Goal: Task Accomplishment & Management: Complete application form

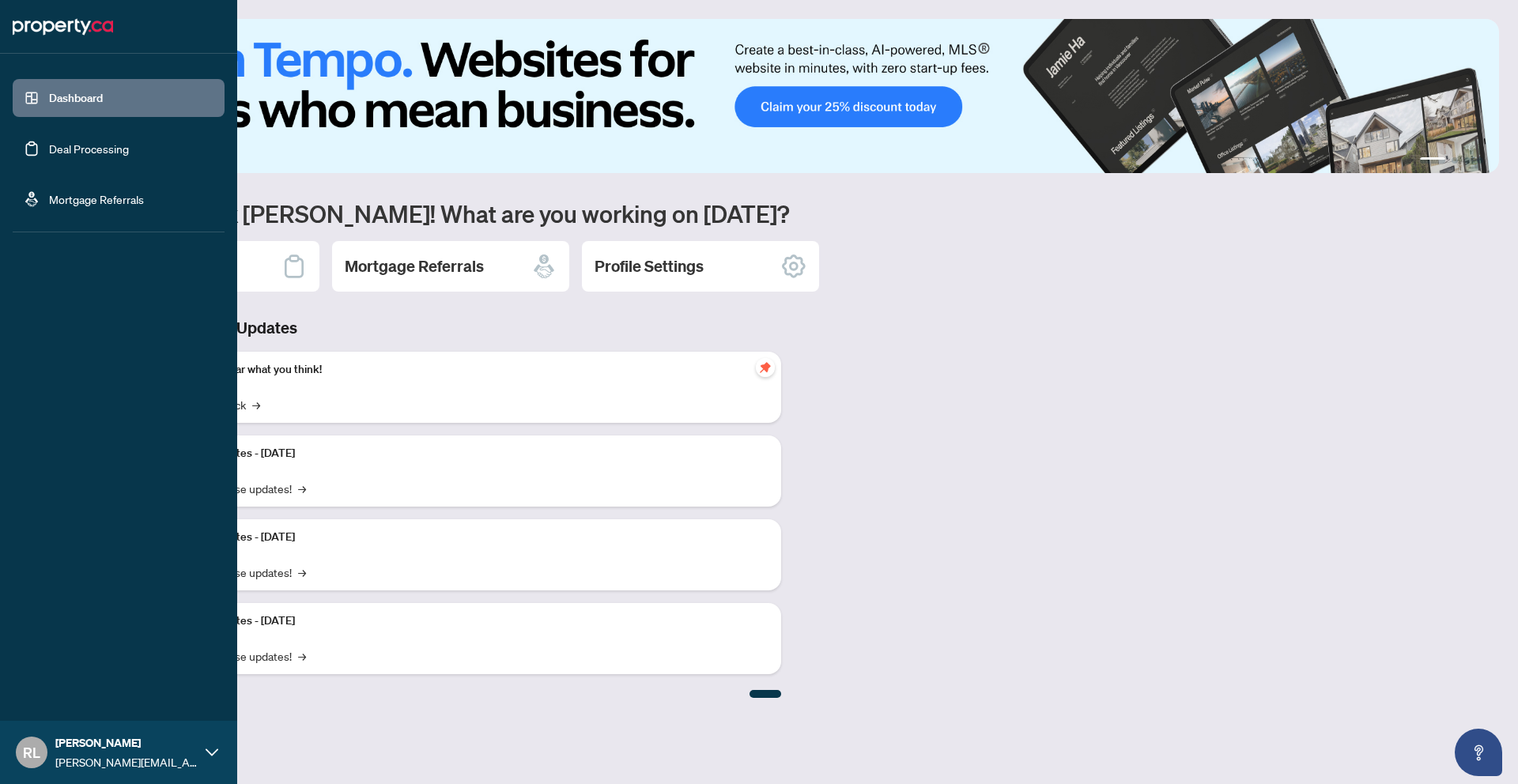
click at [49, 105] on link "Dashboard" at bounding box center [75, 98] width 53 height 14
click at [49, 104] on link "Dashboard" at bounding box center [75, 98] width 53 height 14
click at [72, 103] on link "Dashboard" at bounding box center [75, 98] width 53 height 14
click at [79, 143] on link "Deal Processing" at bounding box center [88, 148] width 80 height 14
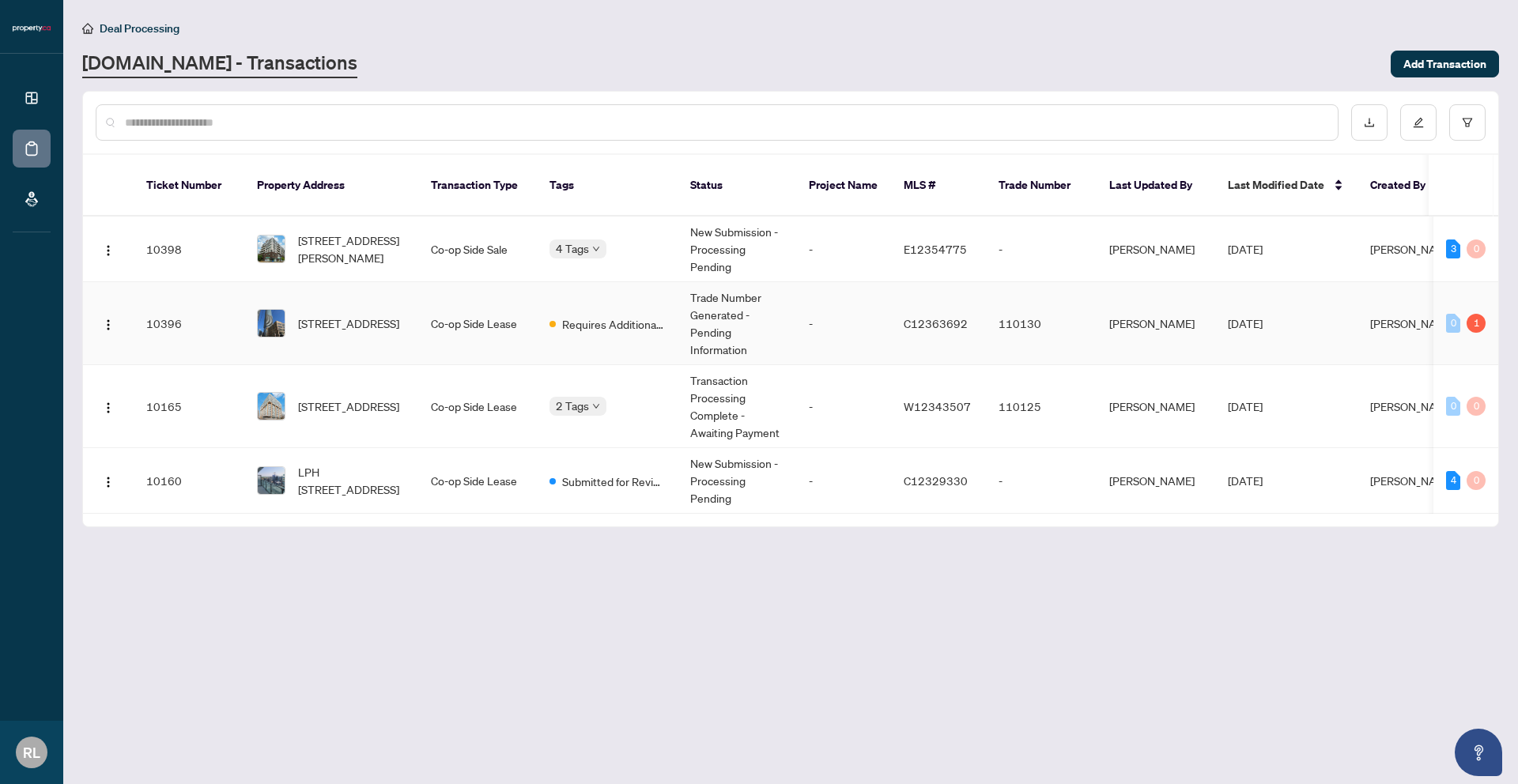
click at [476, 334] on td "Co-op Side Lease" at bounding box center [477, 324] width 119 height 83
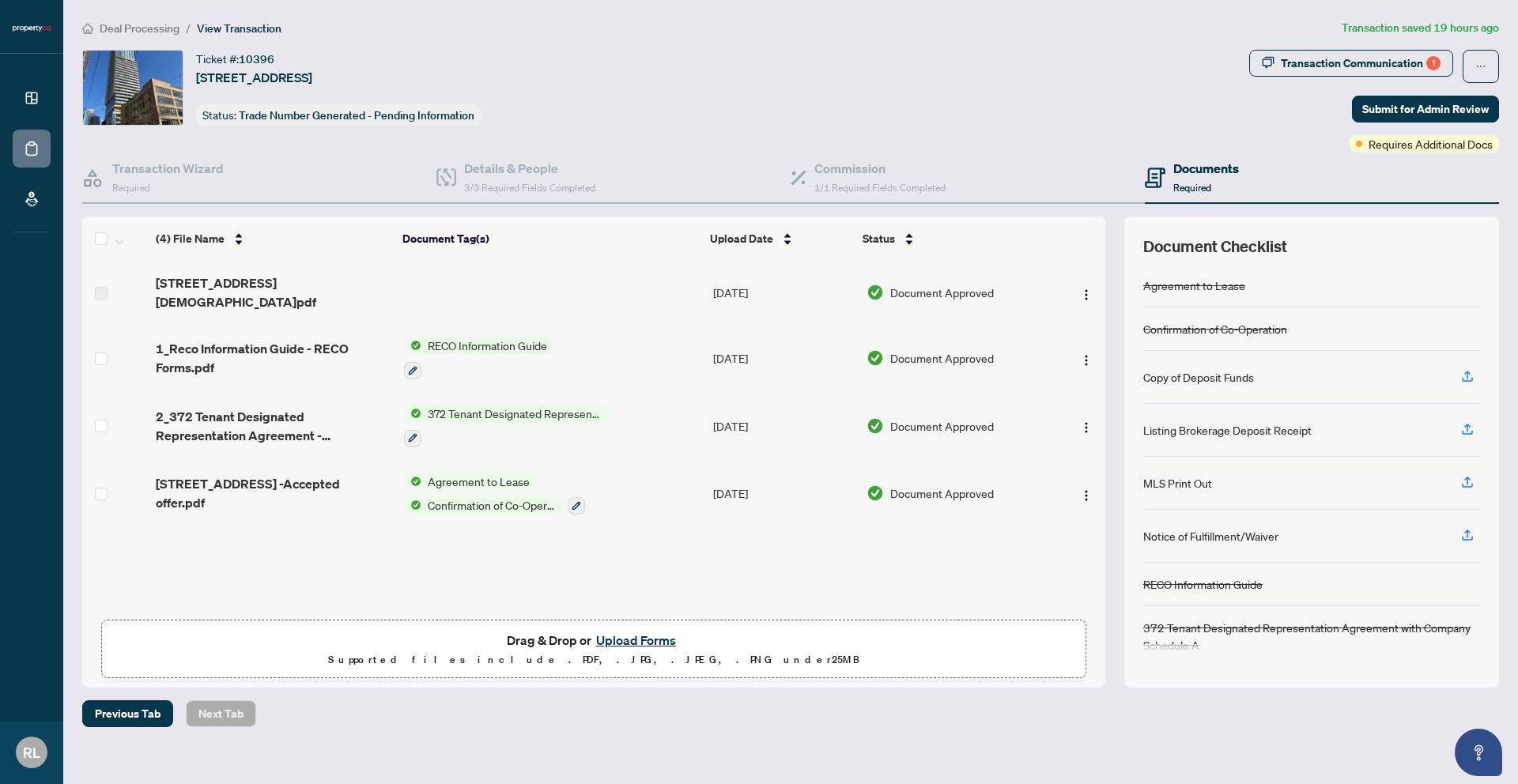
click at [641, 641] on button "Upload Forms" at bounding box center [636, 639] width 89 height 21
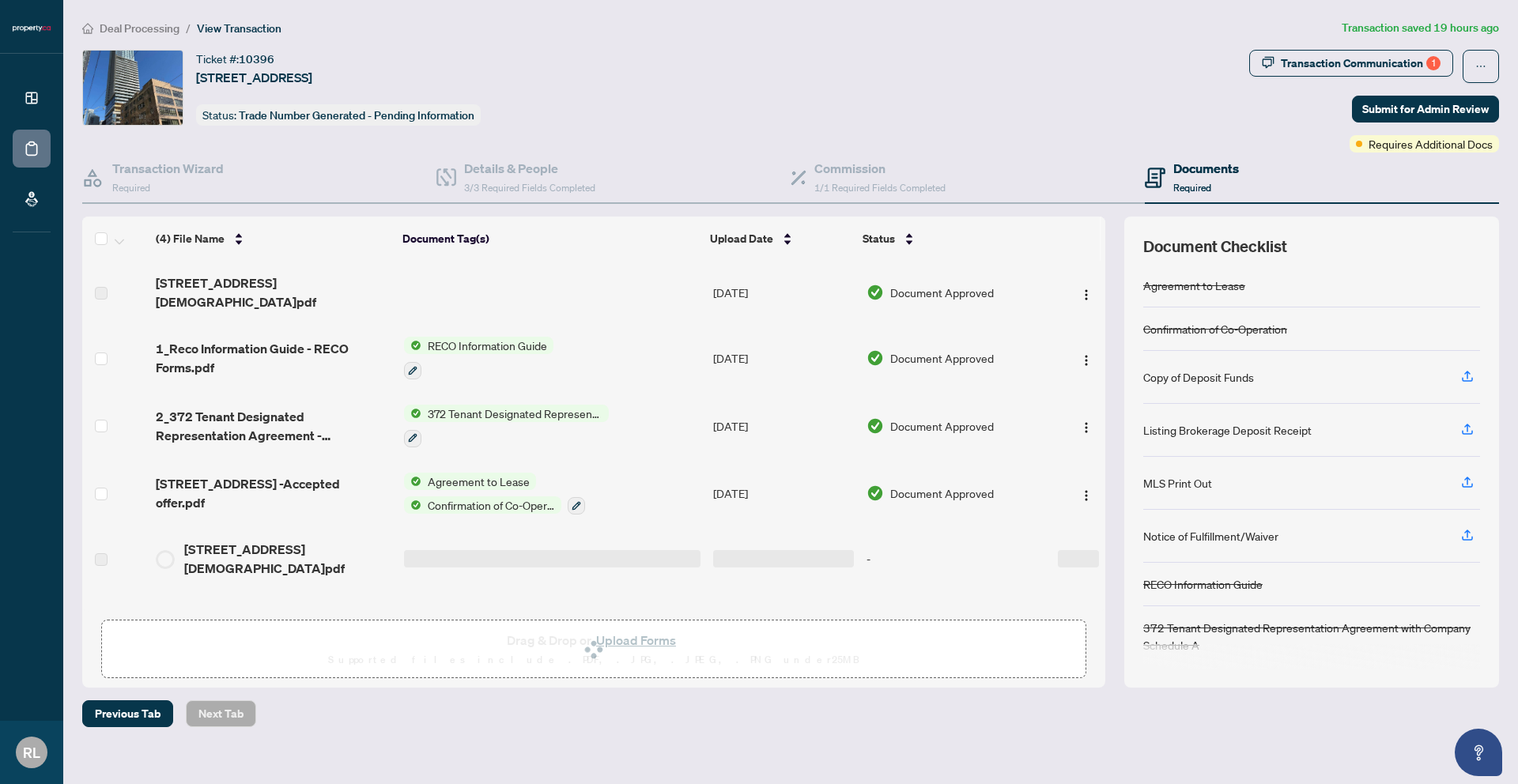
click at [1376, 76] on span "Transaction Communication 1" at bounding box center [1351, 66] width 204 height 34
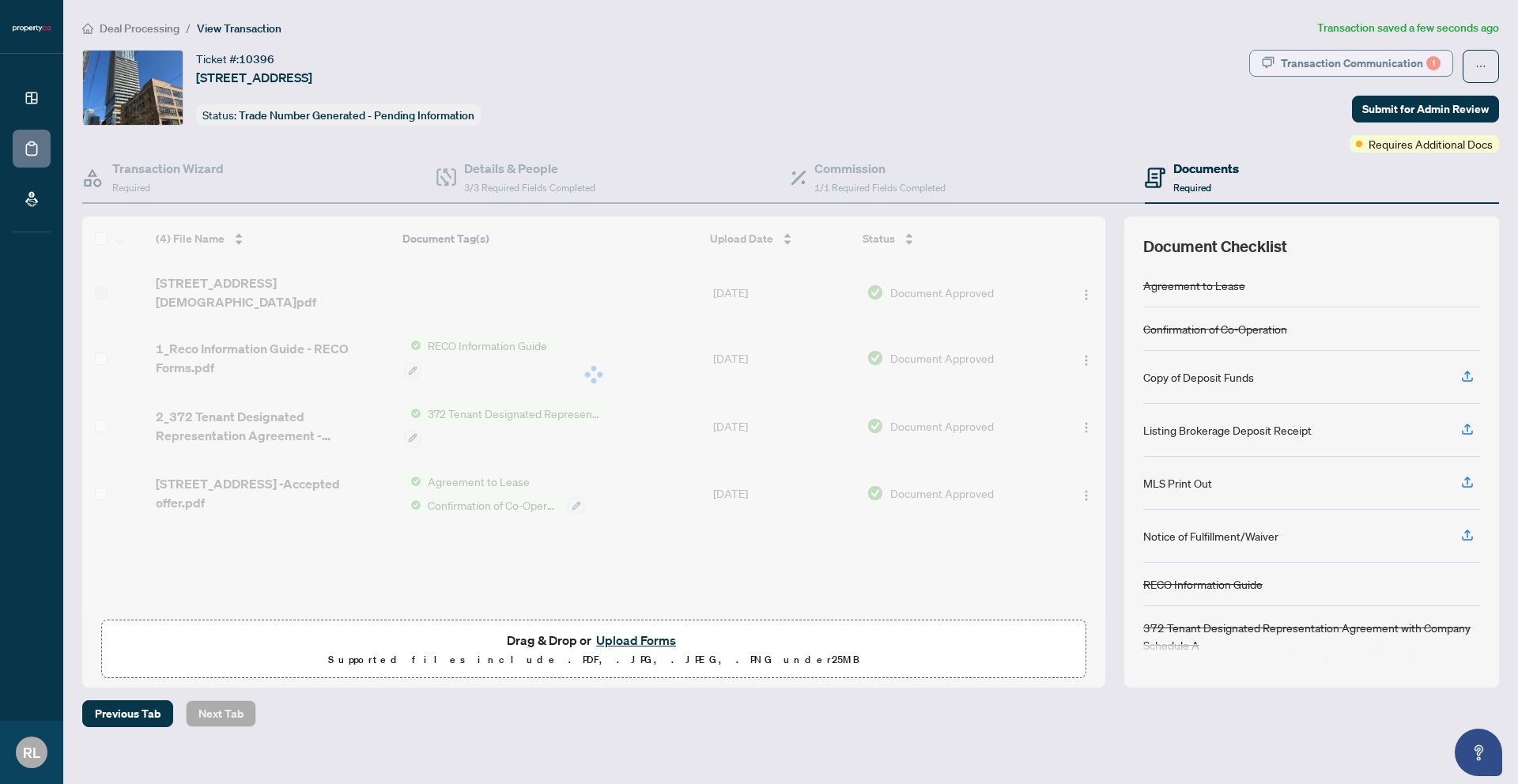
click at [1373, 68] on div "Transaction Communication 1" at bounding box center [1360, 63] width 159 height 26
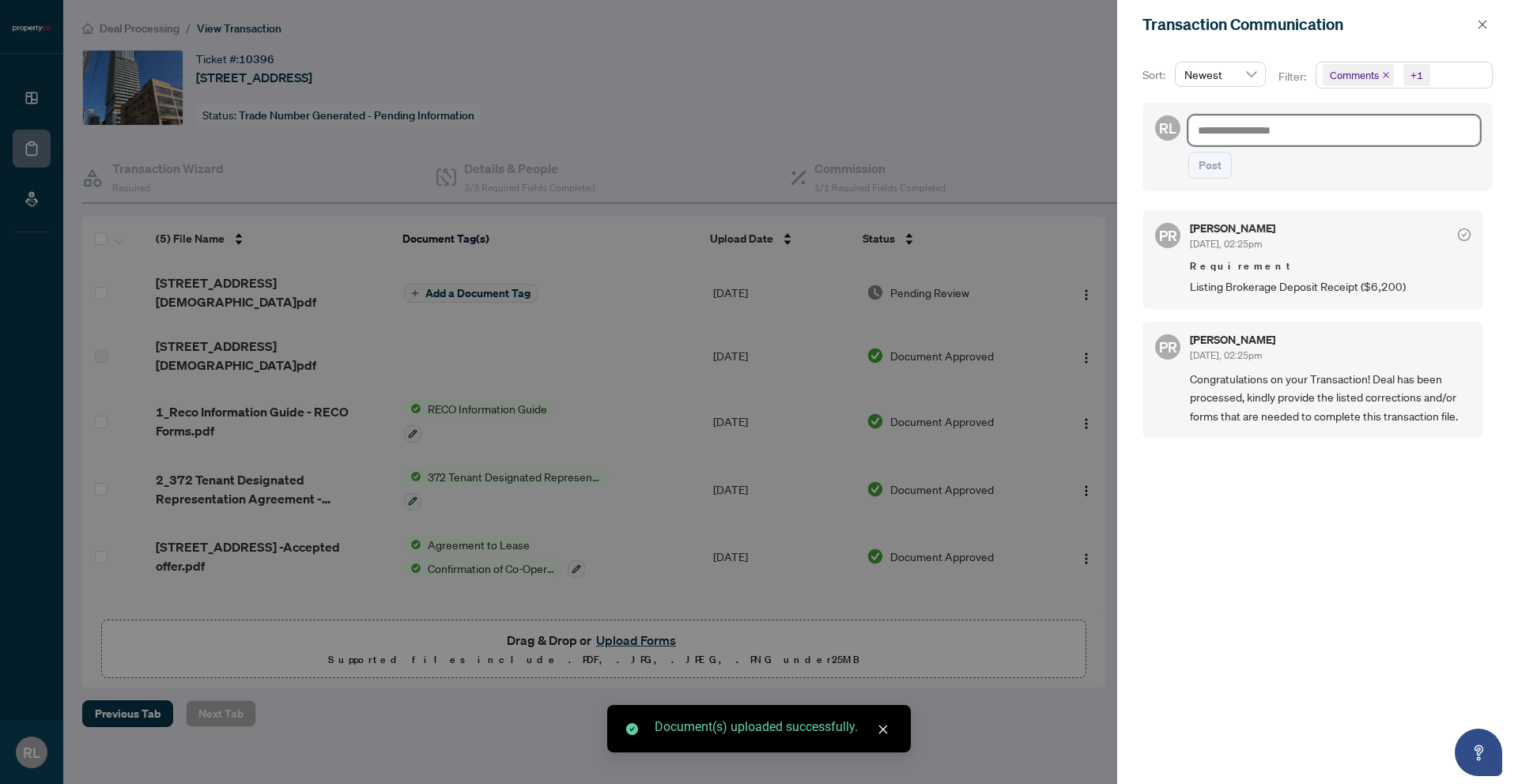
click at [1372, 139] on textarea at bounding box center [1334, 131] width 292 height 30
type textarea "*"
type textarea "**"
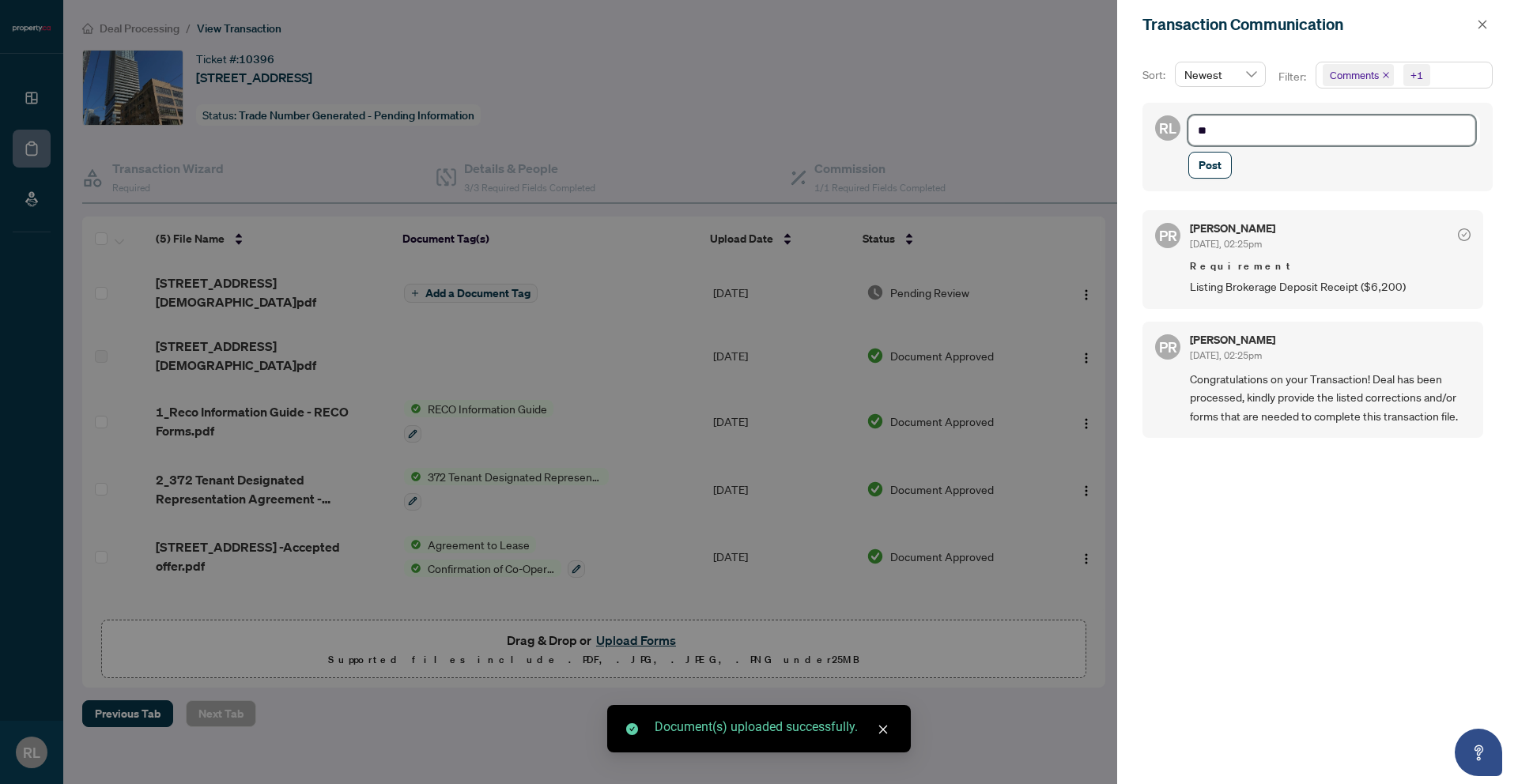
type textarea "***"
type textarea "****"
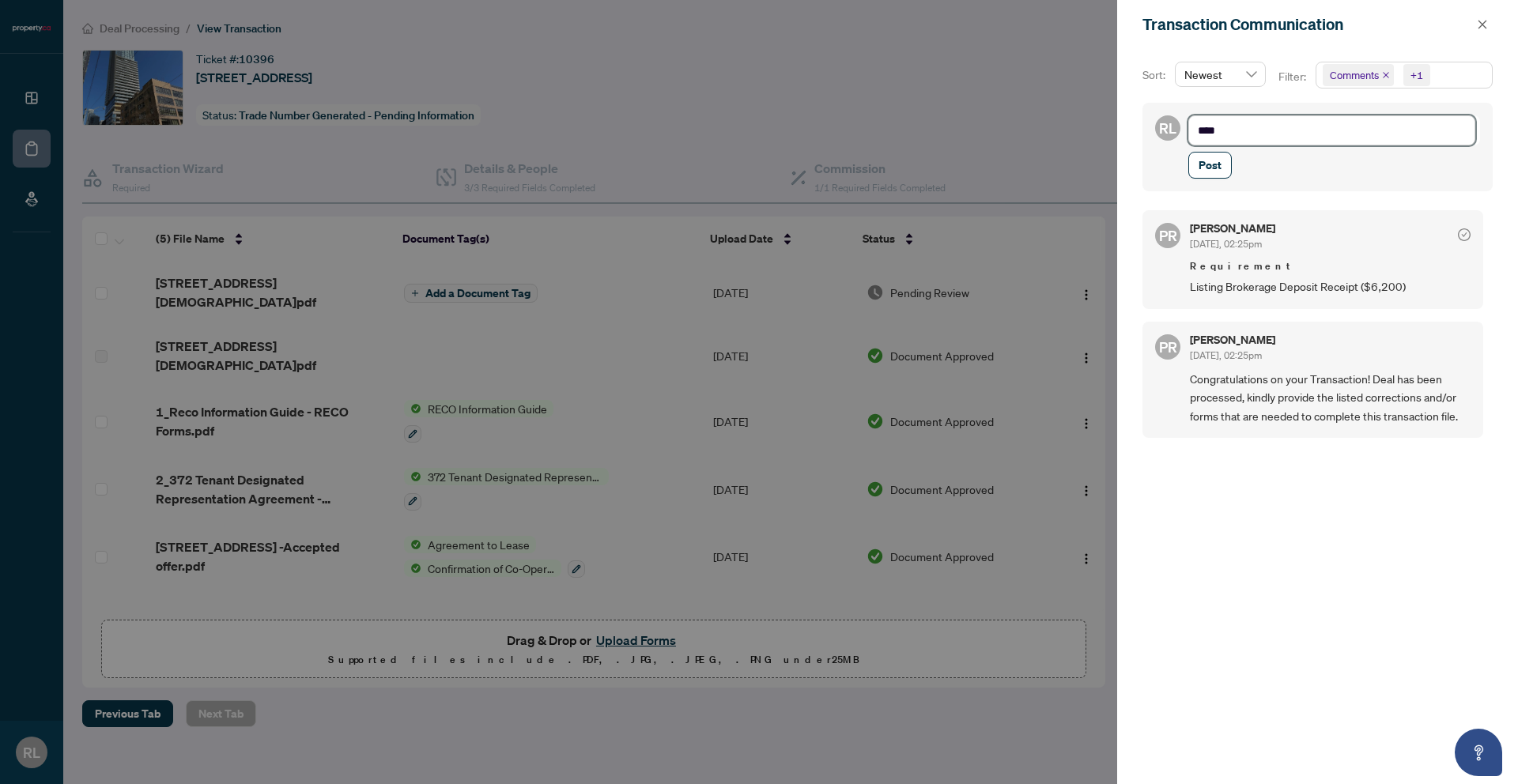
type textarea "*****"
click at [1203, 174] on span "Post" at bounding box center [1209, 165] width 23 height 26
type textarea "**********"
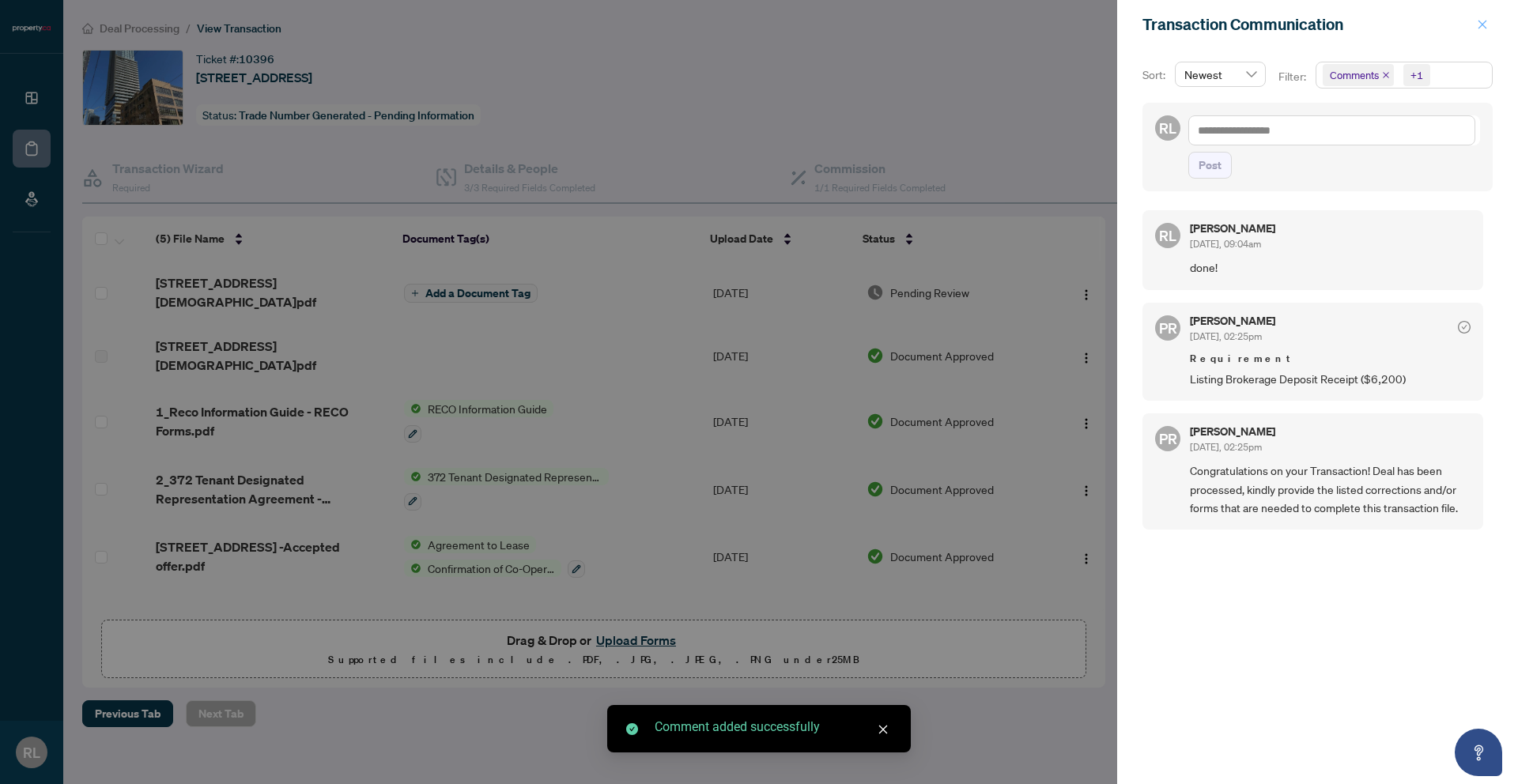
click at [1479, 29] on icon "close" at bounding box center [1481, 24] width 11 height 11
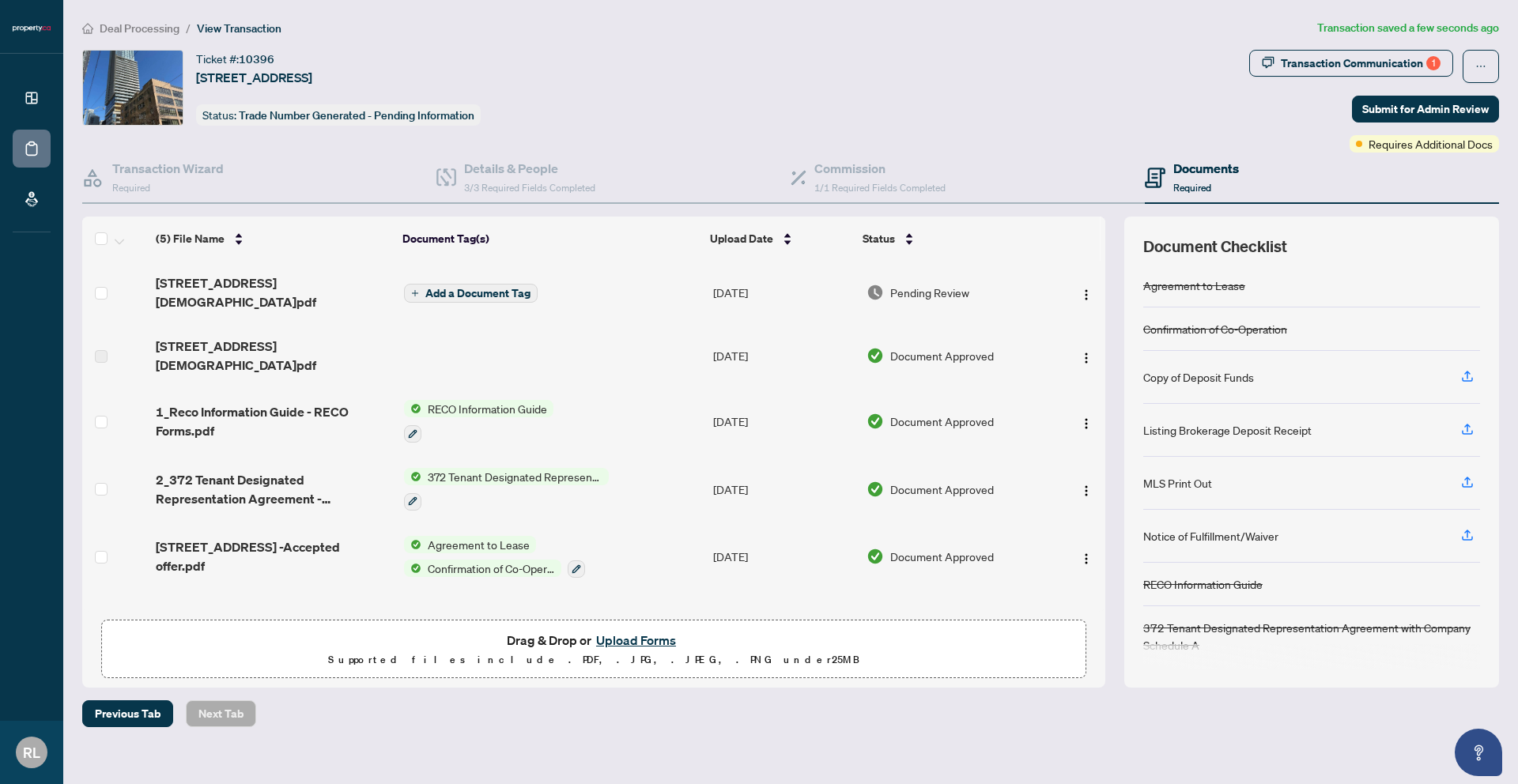
click at [457, 288] on span "Add a Document Tag" at bounding box center [477, 293] width 105 height 11
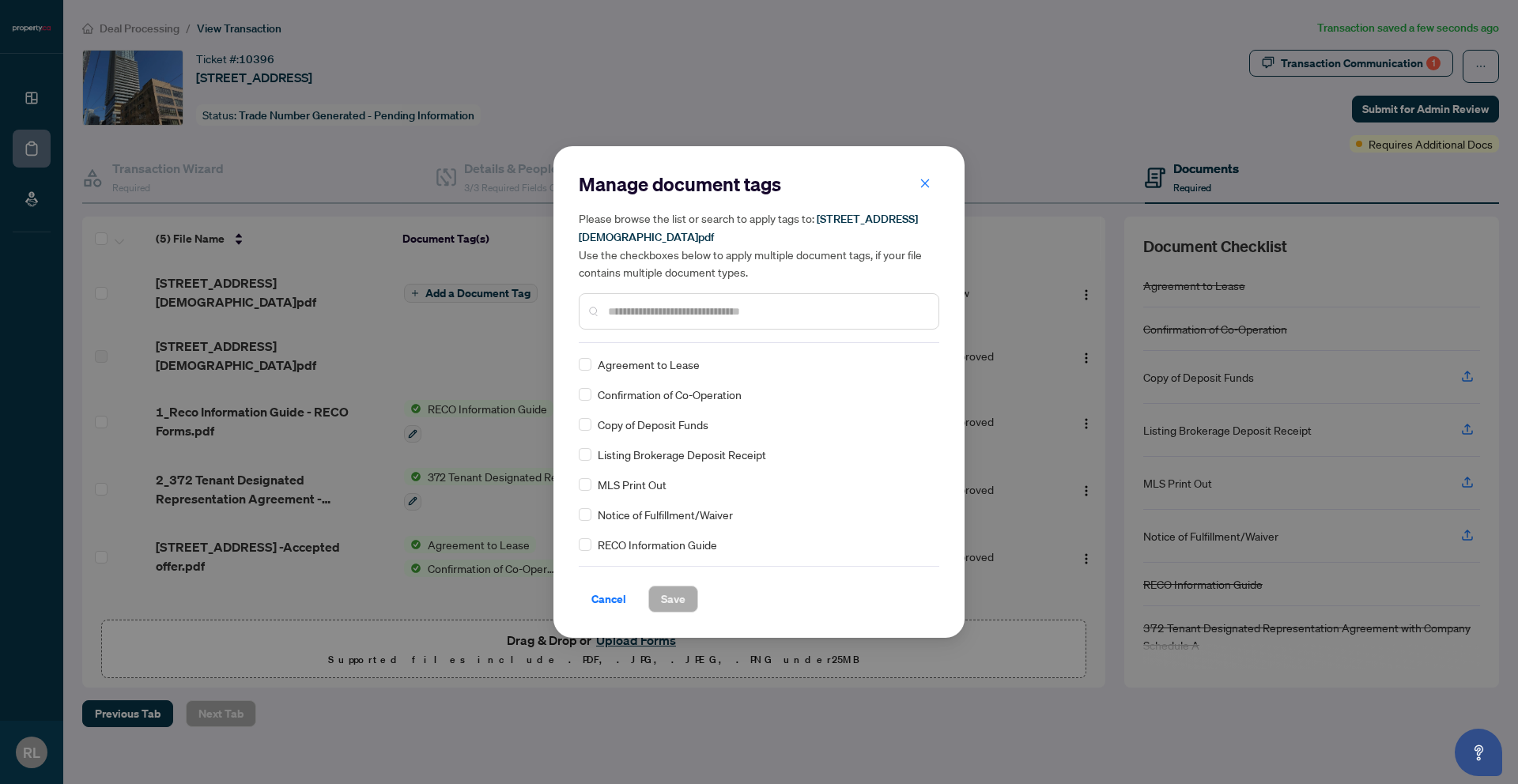
click at [592, 445] on div "Listing Brokerage Deposit Receipt" at bounding box center [754, 454] width 351 height 18
click at [676, 586] on span "Save" at bounding box center [672, 599] width 25 height 26
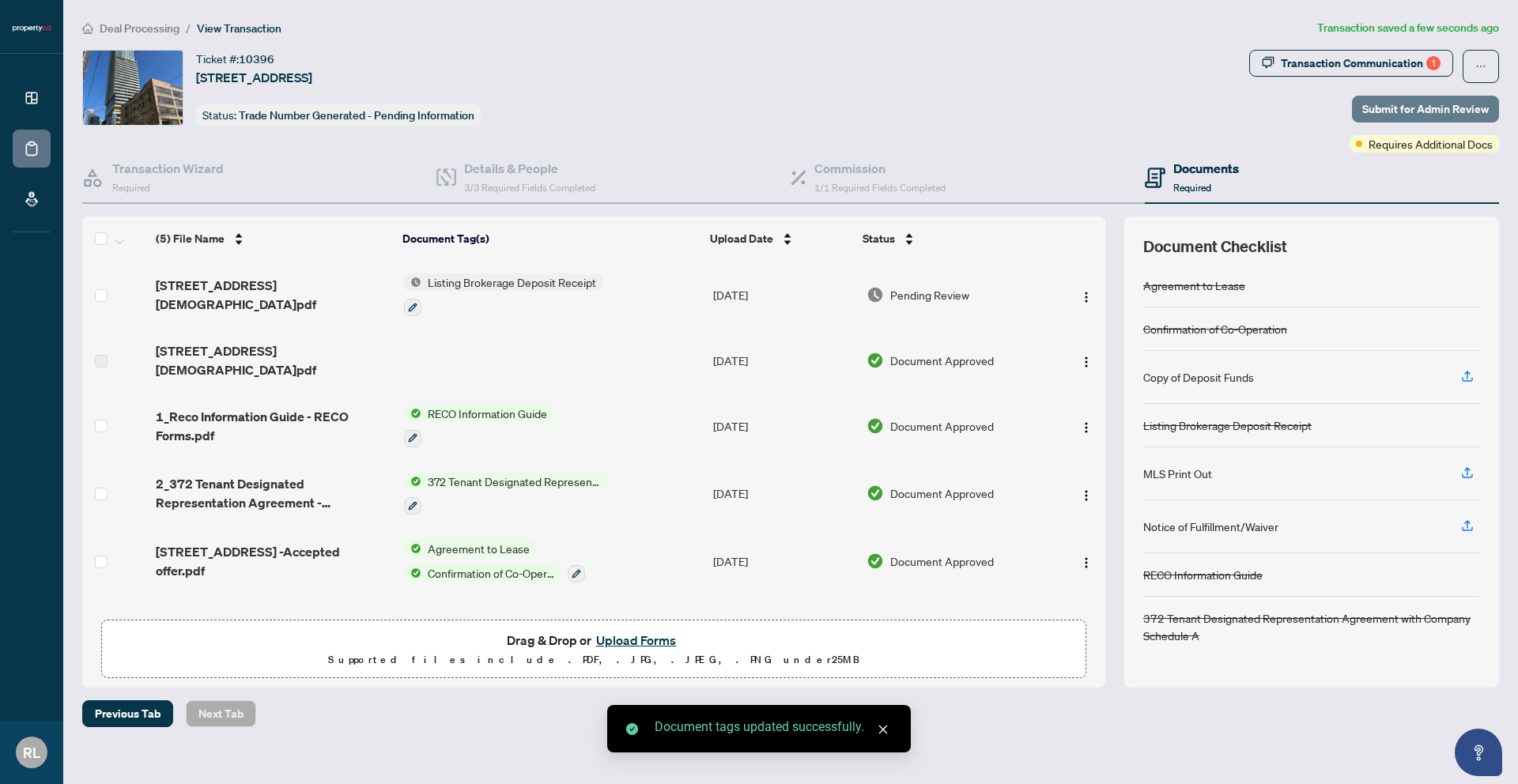
click at [1413, 107] on span "Submit for Admin Review" at bounding box center [1425, 109] width 127 height 26
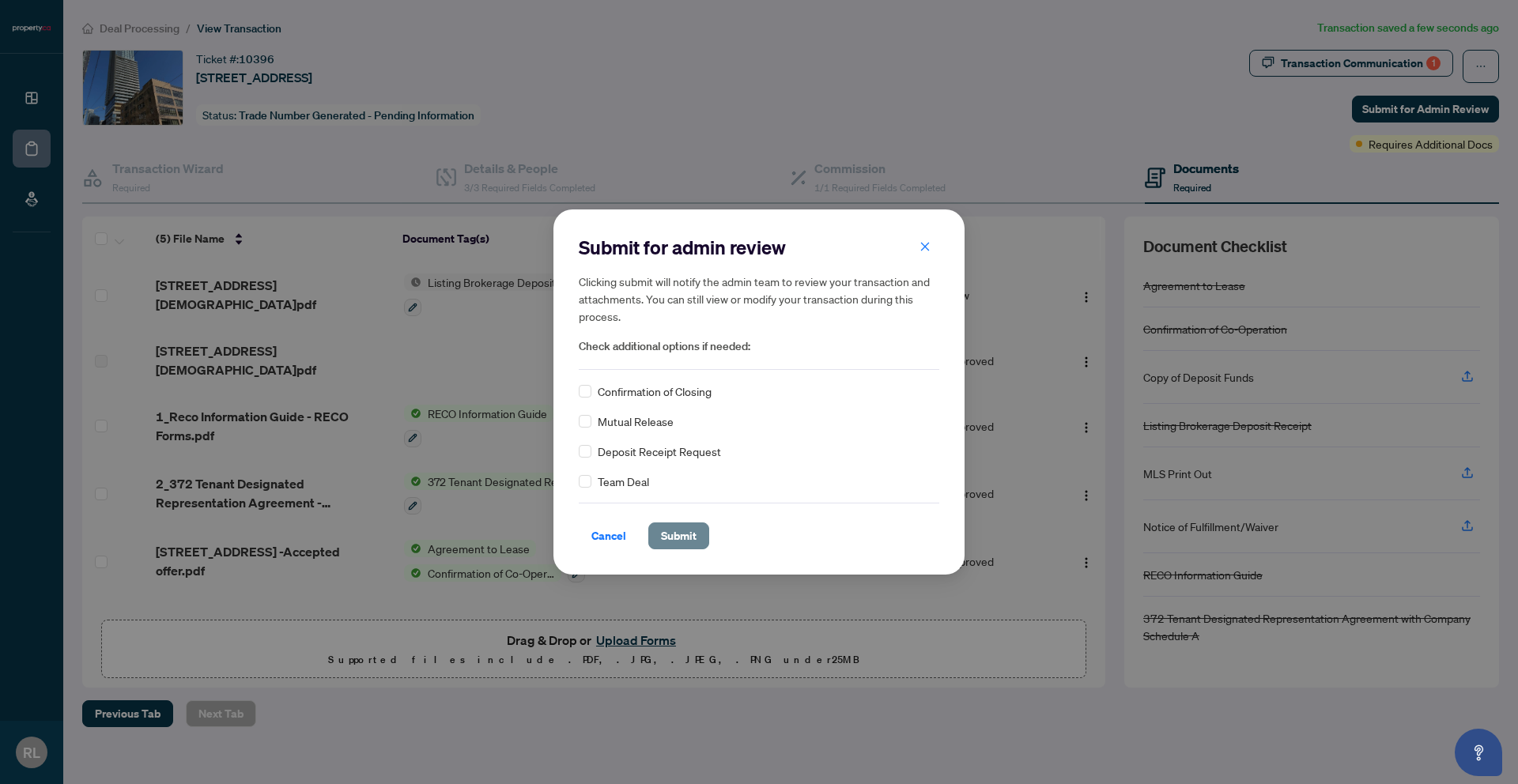
click at [666, 535] on span "Submit" at bounding box center [678, 536] width 36 height 26
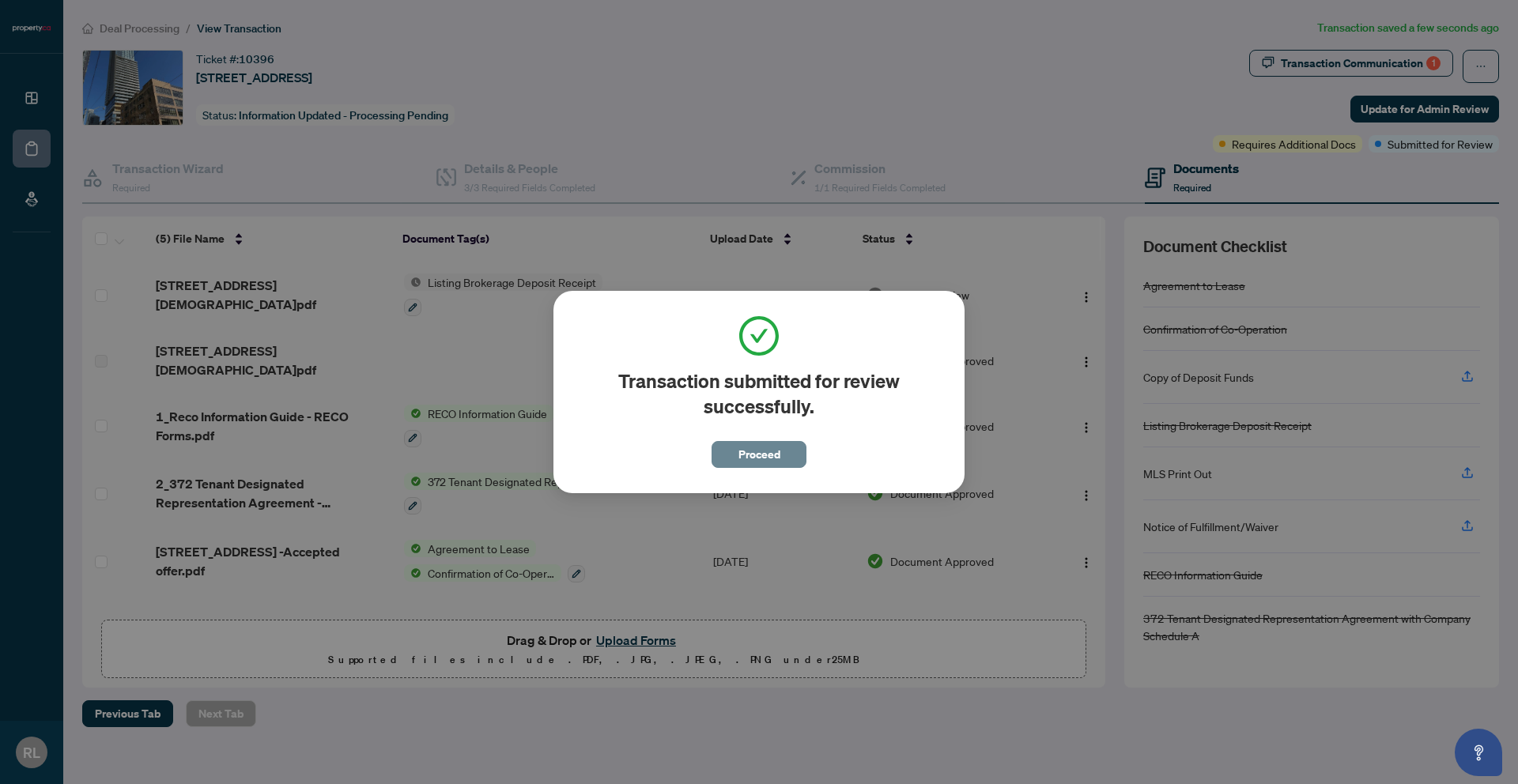
click at [745, 464] on span "Proceed" at bounding box center [759, 454] width 42 height 26
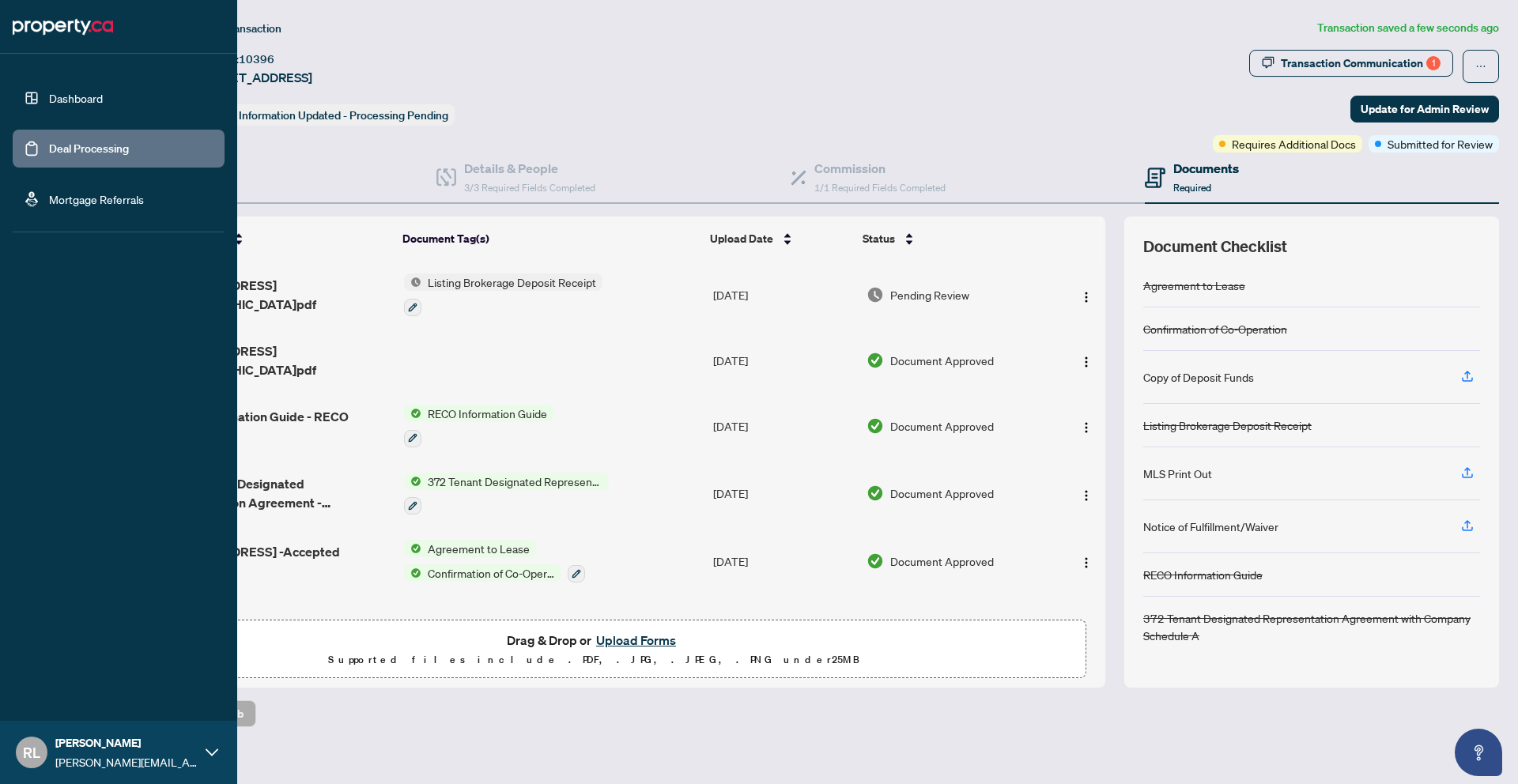
click at [67, 142] on link "Deal Processing" at bounding box center [88, 148] width 80 height 14
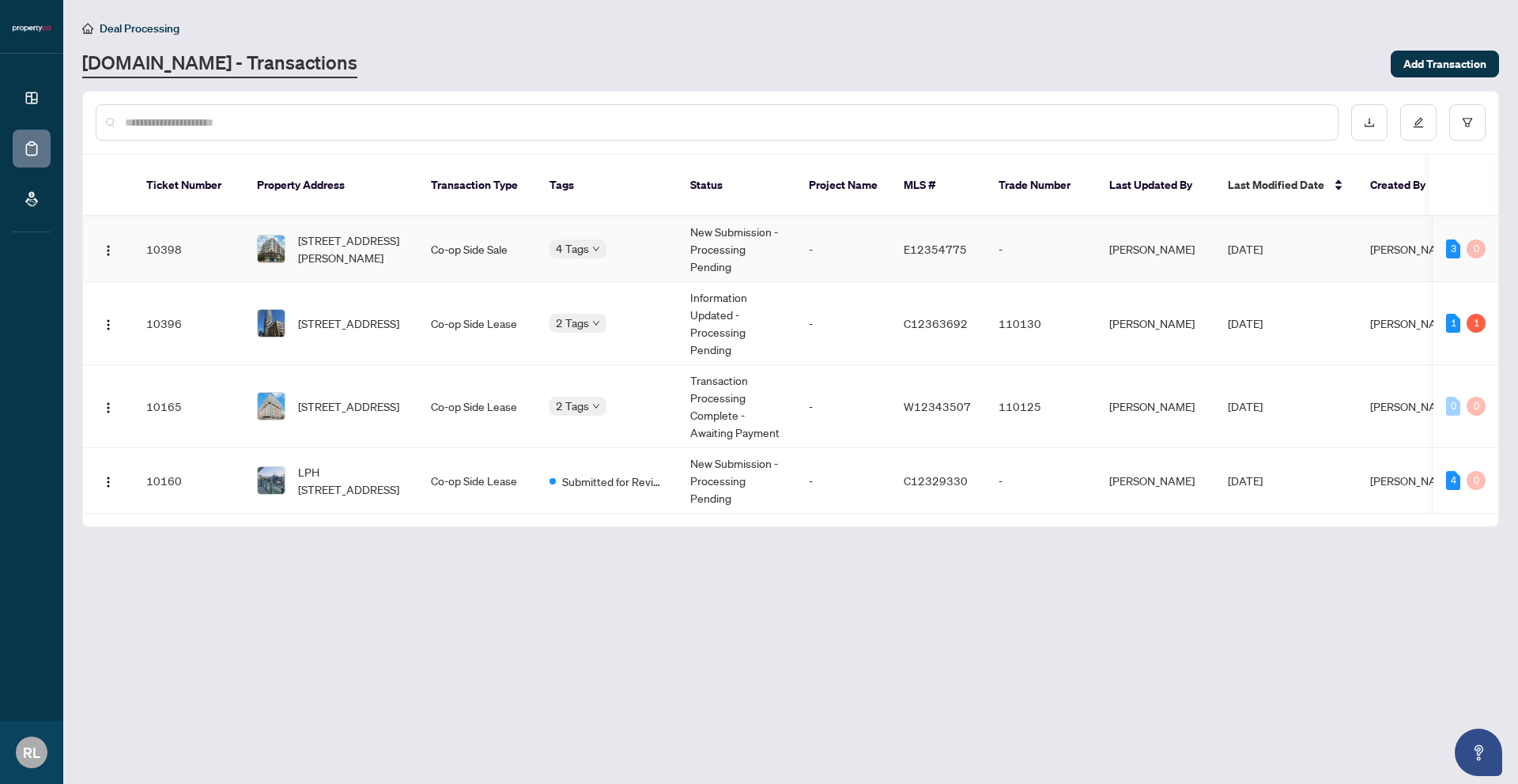
click at [513, 254] on td "Co-op Side Sale" at bounding box center [477, 249] width 119 height 65
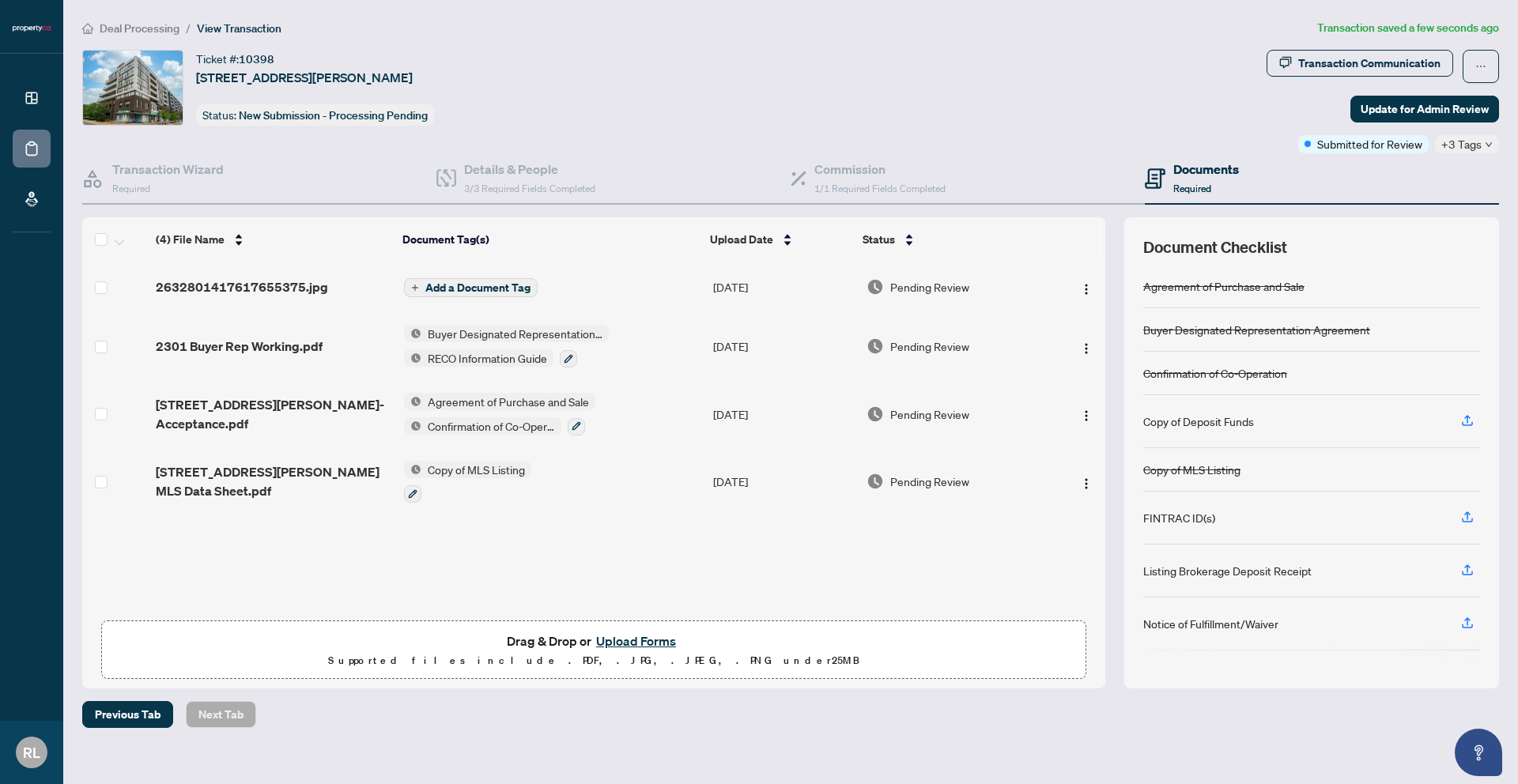
click at [479, 289] on span "Add a Document Tag" at bounding box center [477, 287] width 105 height 11
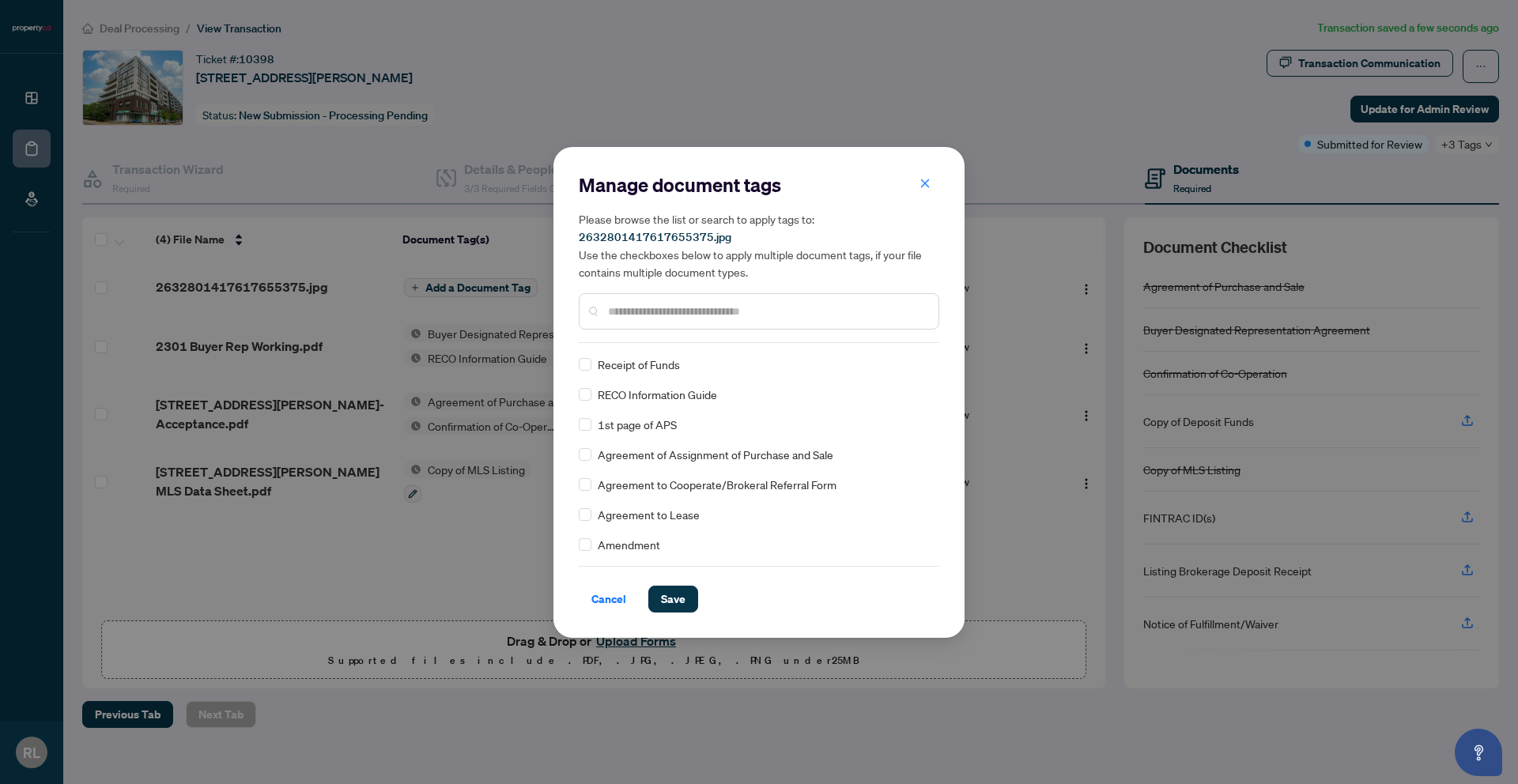
scroll to position [241, 0]
click at [673, 594] on span "Save" at bounding box center [672, 599] width 25 height 26
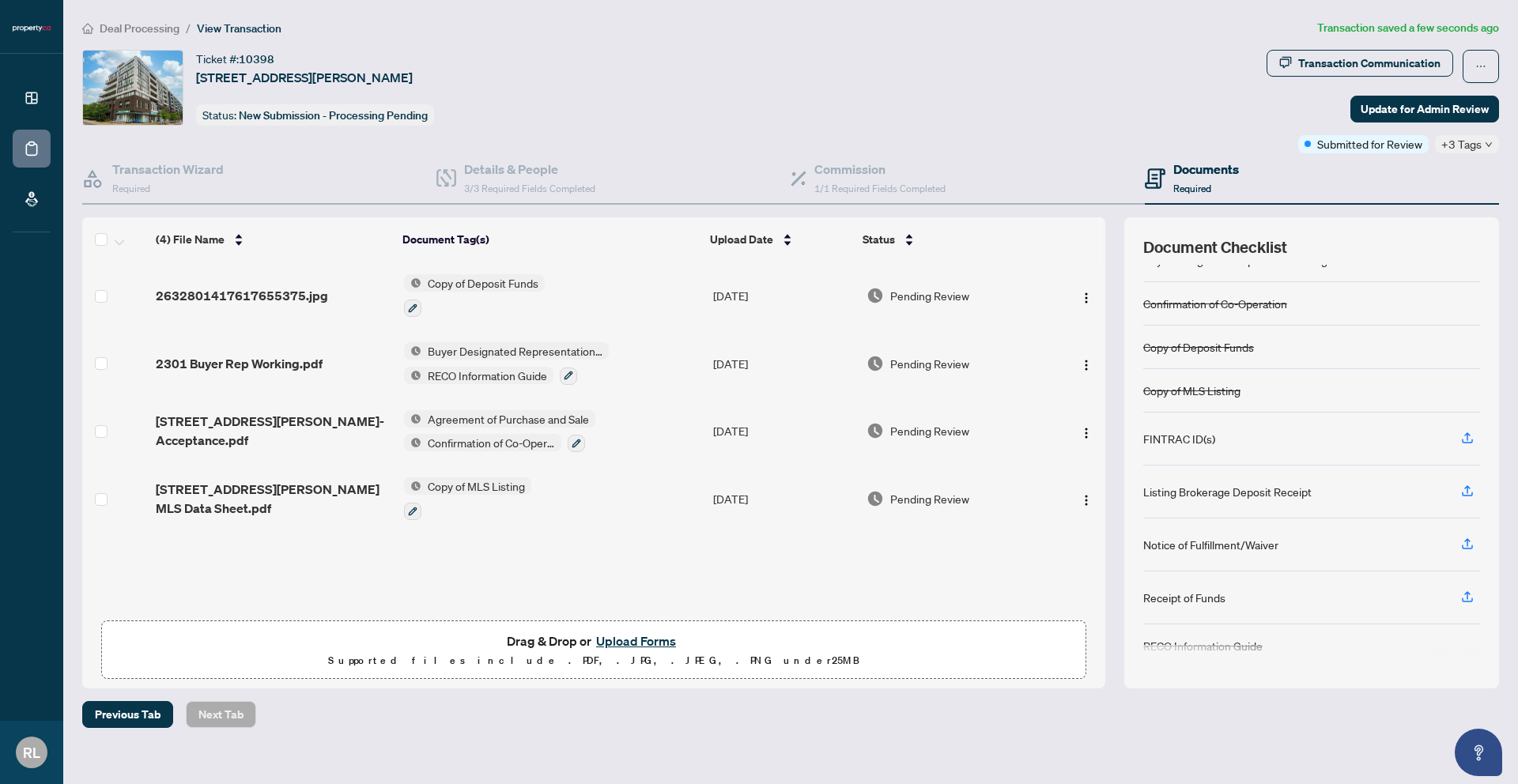
scroll to position [73, 0]
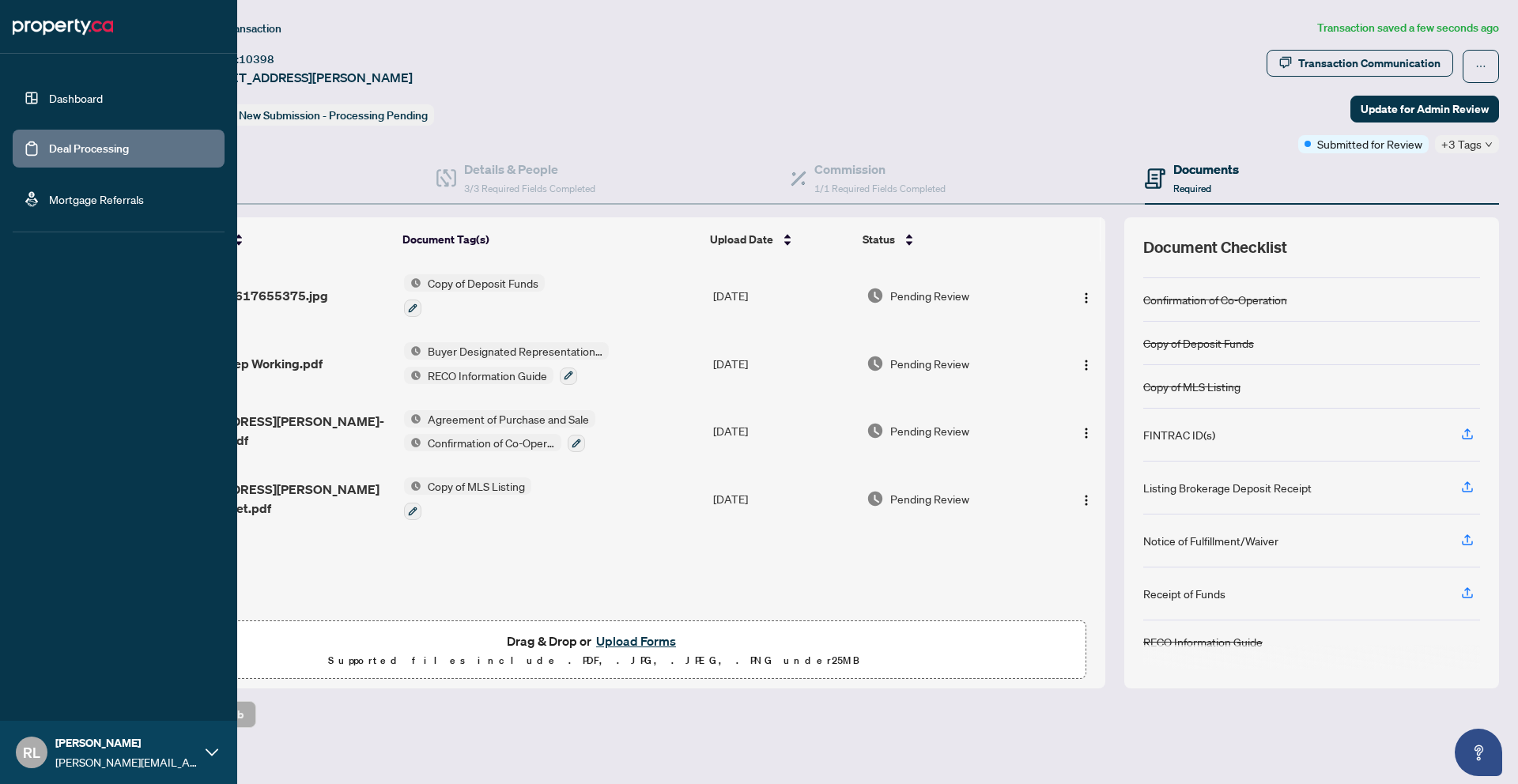
click at [49, 105] on link "Dashboard" at bounding box center [75, 98] width 53 height 14
